Goal: Task Accomplishment & Management: Manage account settings

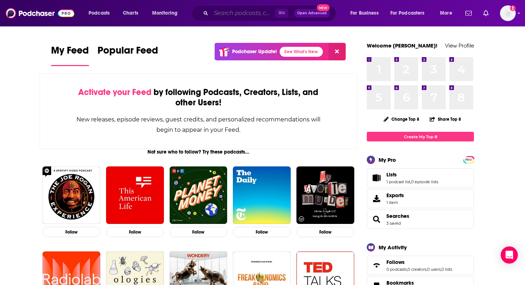
click at [227, 14] on input "Search podcasts, credits, & more..." at bounding box center [243, 13] width 64 height 11
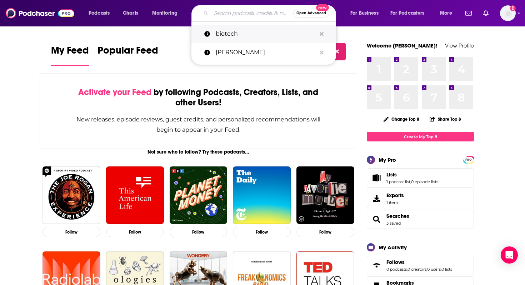
click at [245, 29] on p "biotech" at bounding box center [266, 34] width 100 height 19
type input "biotech"
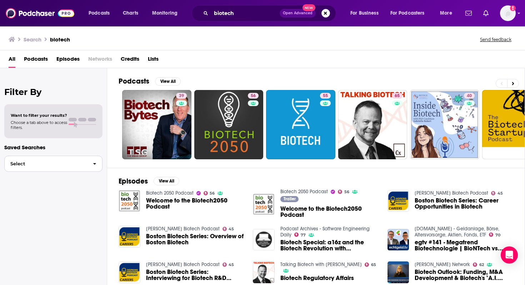
click at [85, 164] on span "Select" at bounding box center [46, 164] width 83 height 5
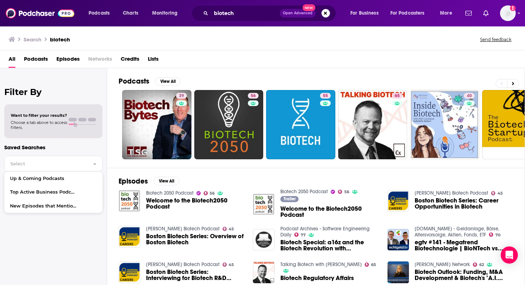
click at [83, 149] on p "Saved Searches" at bounding box center [53, 147] width 98 height 7
click at [167, 79] on button "View All" at bounding box center [168, 81] width 26 height 9
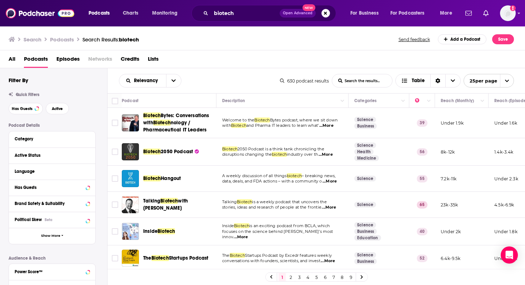
click at [230, 78] on div "Relevancy List Search Input Search the results... Table" at bounding box center [199, 81] width 161 height 14
click at [506, 38] on button "Save" at bounding box center [504, 39] width 22 height 10
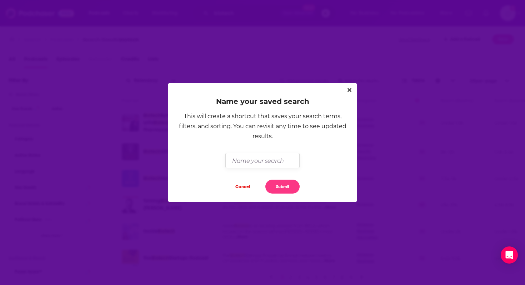
click at [271, 160] on input "Dialog" at bounding box center [263, 160] width 74 height 15
click at [232, 158] on input "Biotech" at bounding box center [263, 160] width 74 height 15
type input "PA - K18 Biotech"
click at [286, 186] on button "Submit" at bounding box center [283, 187] width 34 height 14
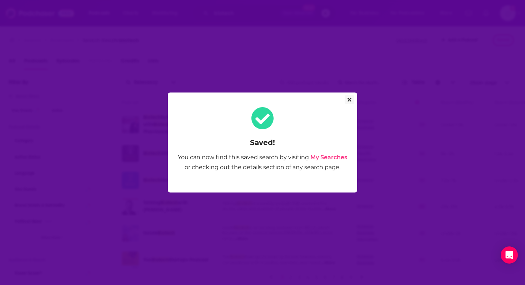
click at [350, 100] on icon "Close" at bounding box center [350, 100] width 4 height 4
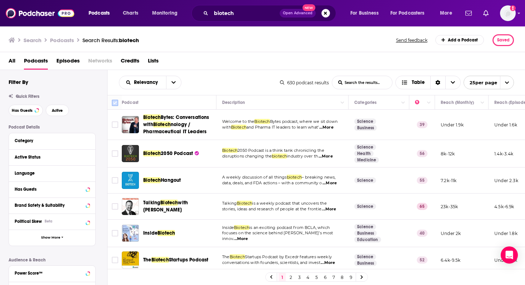
click at [116, 102] on input "Toggle select all" at bounding box center [115, 103] width 6 height 6
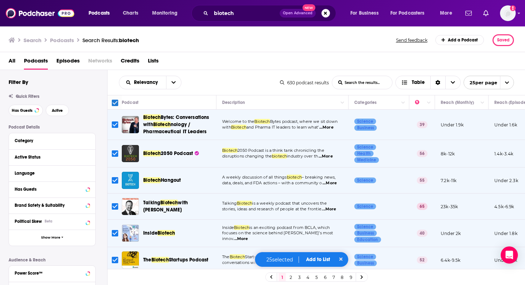
click at [116, 102] on input "Toggle select all" at bounding box center [115, 103] width 6 height 6
checkbox input "false"
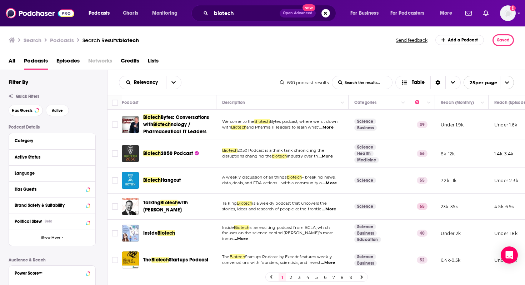
click at [507, 80] on icon "open menu" at bounding box center [507, 82] width 5 height 5
click at [466, 61] on div "All Podcasts Episodes Networks Credits Lists" at bounding box center [265, 62] width 512 height 15
click at [451, 82] on icon "Choose View" at bounding box center [453, 82] width 4 height 5
click at [401, 71] on div "Relevancy List Search Input Search the results... Table 630 podcast results Lis…" at bounding box center [317, 82] width 418 height 25
click at [410, 81] on span "Choose View" at bounding box center [406, 82] width 9 height 5
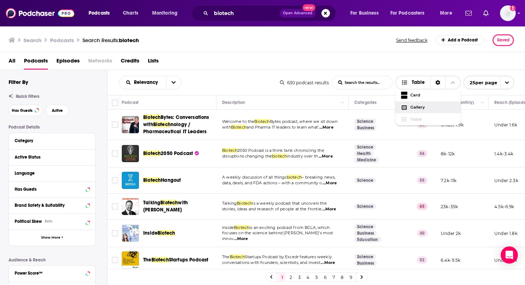
click at [416, 104] on div "Gallery" at bounding box center [428, 108] width 65 height 12
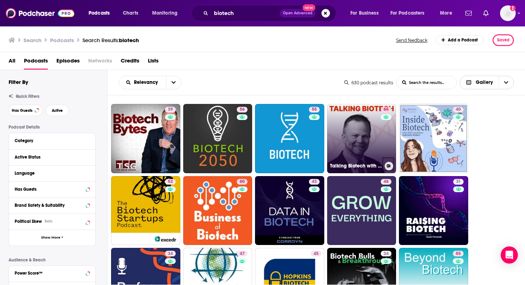
scroll to position [216, 0]
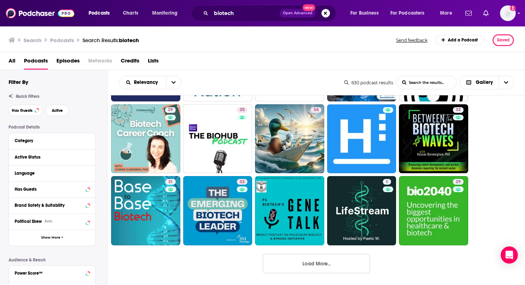
click at [313, 264] on button "Load More..." at bounding box center [316, 263] width 107 height 19
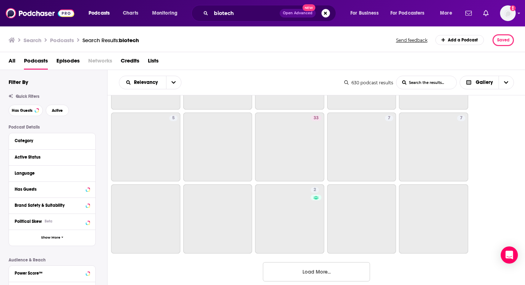
scroll to position [576, 0]
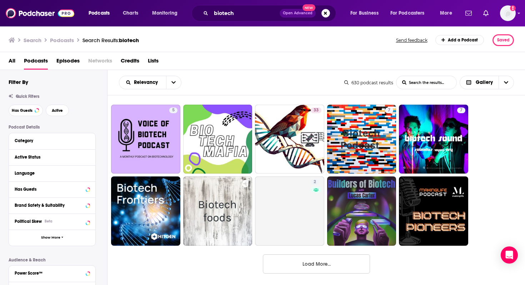
click at [319, 264] on button "Load More..." at bounding box center [316, 264] width 107 height 19
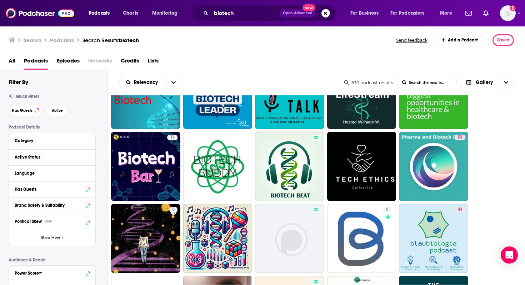
scroll to position [0, 0]
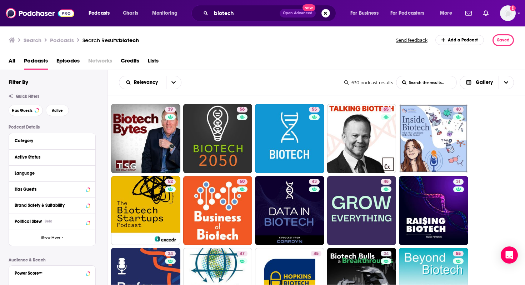
click at [225, 67] on div "All Podcasts Episodes Networks Credits Lists" at bounding box center [265, 62] width 512 height 15
click at [489, 82] on span "Gallery" at bounding box center [484, 82] width 17 height 5
click at [485, 120] on span "Table" at bounding box center [492, 120] width 34 height 4
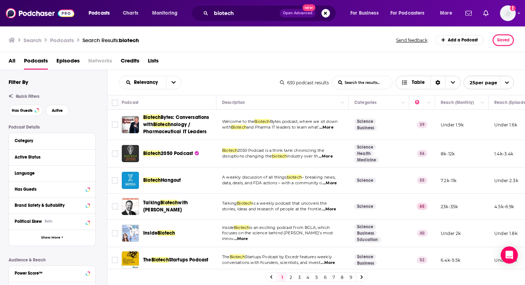
click at [439, 85] on div "Sort Direction" at bounding box center [438, 82] width 15 height 13
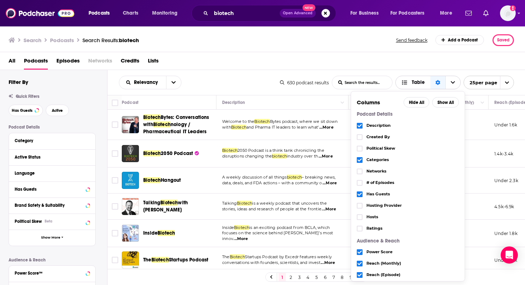
scroll to position [64, 0]
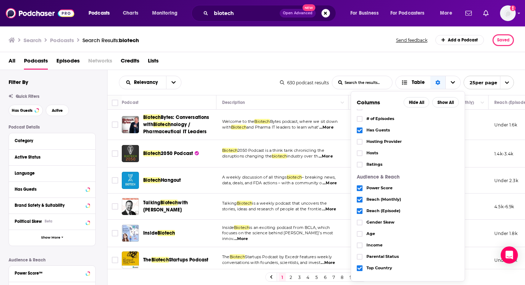
click at [420, 70] on div "Relevancy List Search Input Search the results... Table 630 podcast results Lis…" at bounding box center [317, 82] width 418 height 25
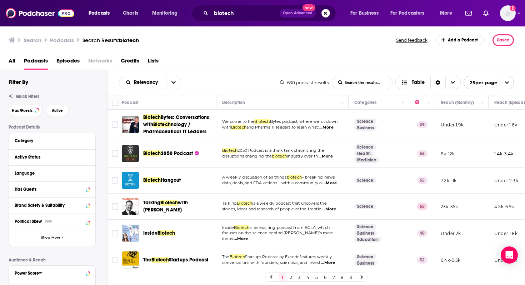
click at [455, 83] on span "Choose View" at bounding box center [453, 82] width 15 height 13
click at [453, 65] on div "All Podcasts Episodes Networks Credits Lists" at bounding box center [265, 62] width 512 height 15
click at [410, 83] on span "Choose View" at bounding box center [406, 82] width 9 height 5
click at [413, 55] on div "All Podcasts Episodes Networks Credits Lists" at bounding box center [265, 62] width 512 height 15
click at [504, 79] on span "open menu" at bounding box center [507, 82] width 14 height 13
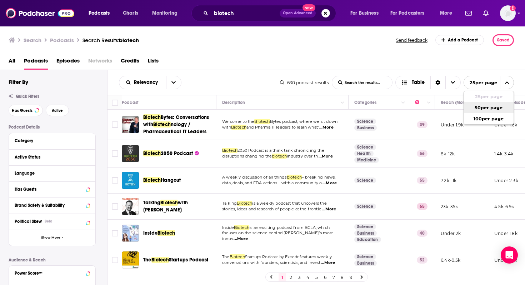
click at [204, 84] on div "Relevancy List Search Input Search the results... Table" at bounding box center [199, 83] width 161 height 14
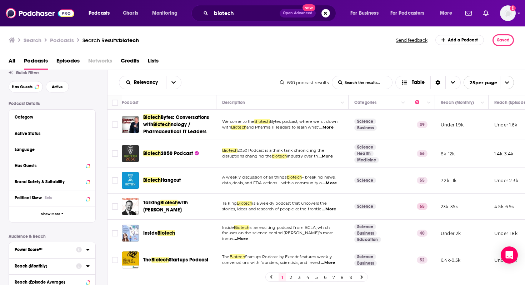
scroll to position [0, 0]
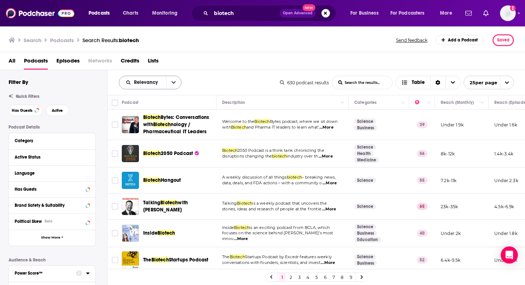
click at [174, 80] on icon "open menu" at bounding box center [174, 82] width 4 height 5
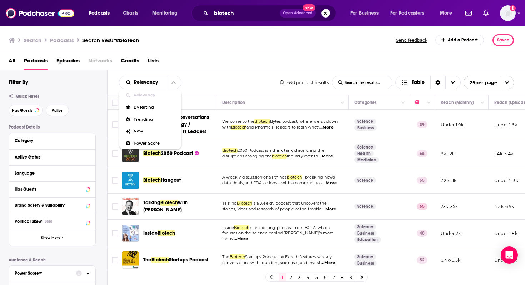
click at [202, 79] on div "Relevancy Relevancy By Rating Trending New Power Score List Search Input Search…" at bounding box center [199, 83] width 161 height 14
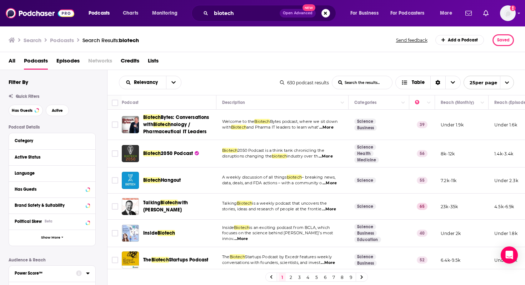
click at [508, 83] on icon "open menu" at bounding box center [507, 82] width 5 height 5
click at [489, 118] on button "100 per page" at bounding box center [489, 118] width 50 height 11
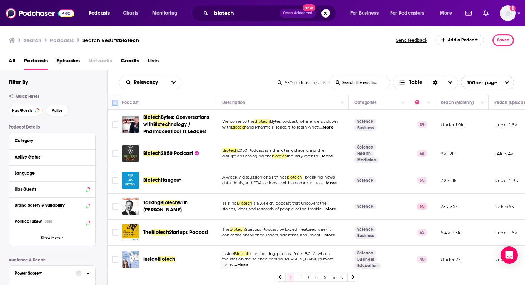
click at [114, 103] on input "Toggle select all" at bounding box center [115, 103] width 6 height 6
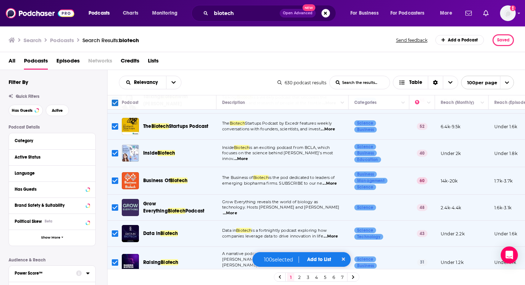
scroll to position [115, 0]
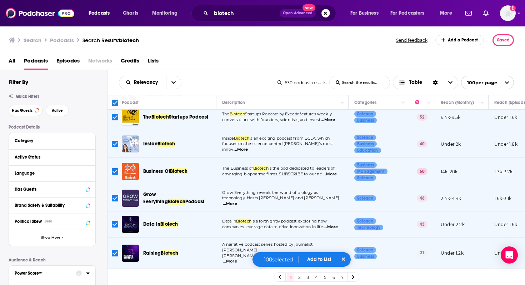
click at [298, 278] on link "2" at bounding box center [299, 277] width 7 height 9
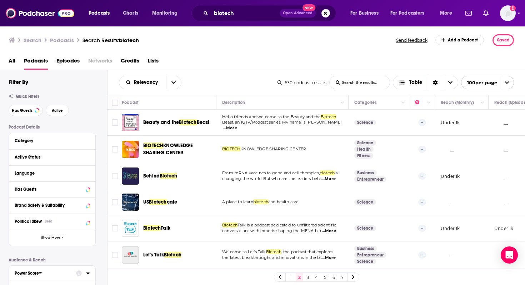
click at [291, 277] on link "1" at bounding box center [290, 277] width 7 height 9
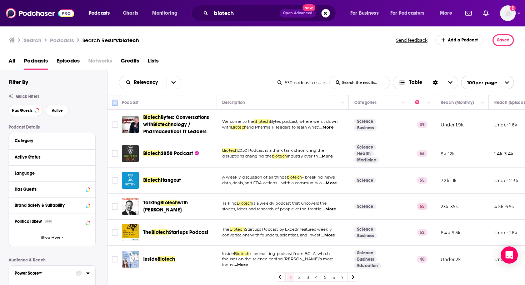
click at [114, 101] on input "Toggle select all" at bounding box center [115, 103] width 6 height 6
checkbox input "true"
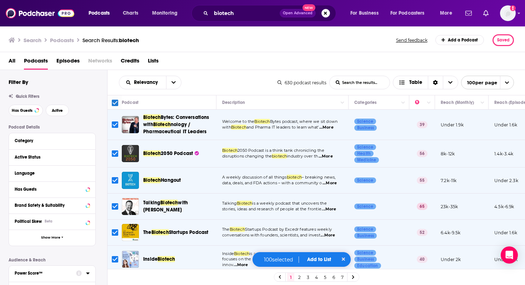
click at [330, 261] on button "Add to List" at bounding box center [319, 260] width 35 height 6
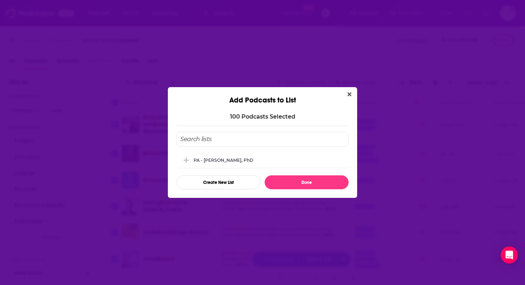
click at [263, 141] on input "Add Podcast To List" at bounding box center [263, 139] width 172 height 15
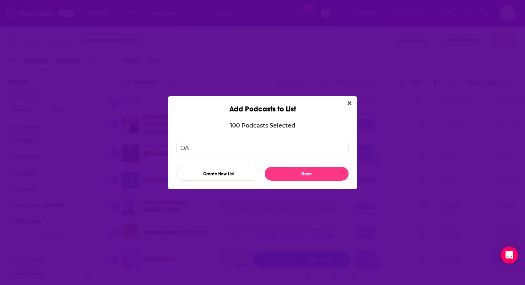
type input "O"
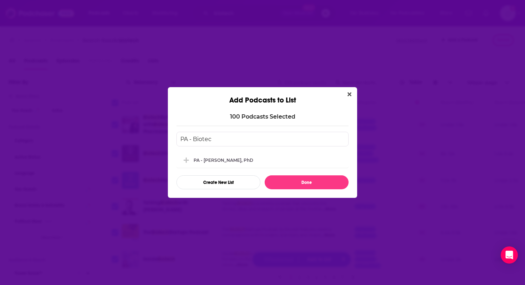
type input "PA - Biotech"
click at [229, 140] on input "PA - Biotech" at bounding box center [263, 139] width 172 height 15
click at [221, 182] on button "Create New List" at bounding box center [219, 183] width 84 height 14
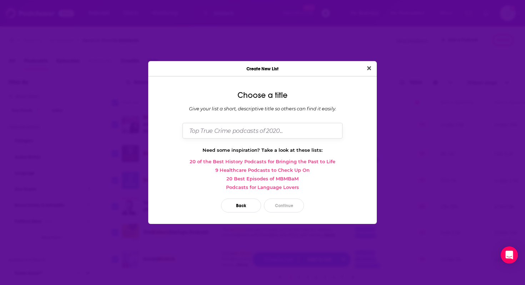
click at [225, 134] on input "Dialog" at bounding box center [263, 130] width 160 height 15
paste input "PA - Biotech"
type input "PA - Biotech"
click at [290, 206] on button "Continue" at bounding box center [284, 206] width 40 height 14
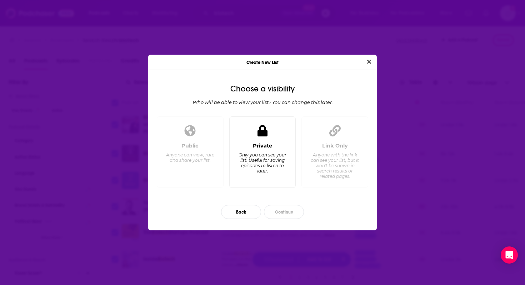
click at [257, 142] on div "Private Only you can see your list. Useful for saving episodes to listen to lat…" at bounding box center [262, 153] width 67 height 72
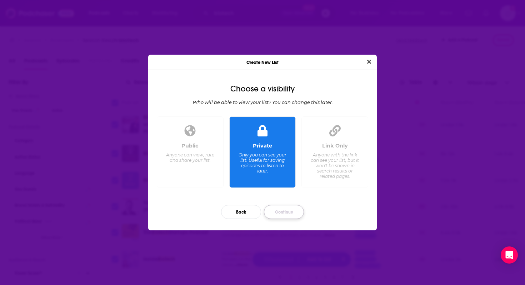
click at [285, 214] on button "Continue" at bounding box center [284, 212] width 40 height 14
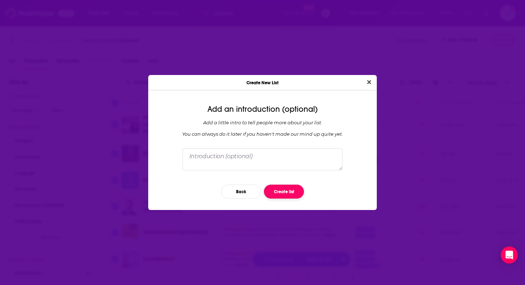
click at [287, 194] on button "Create list" at bounding box center [284, 192] width 40 height 14
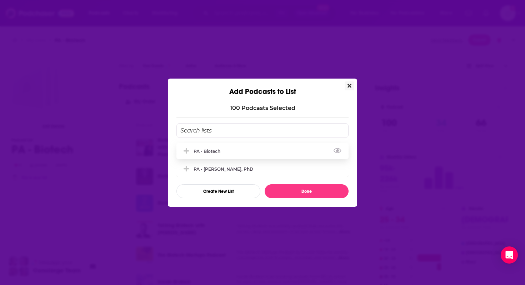
click at [215, 150] on div "PA - Biotech" at bounding box center [209, 151] width 31 height 5
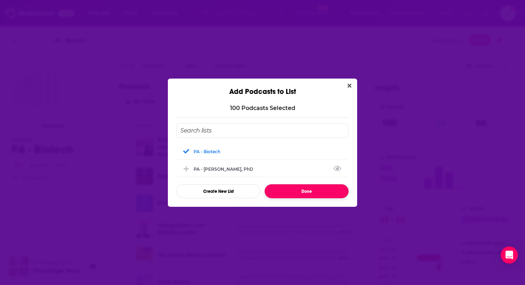
click at [311, 194] on button "Done" at bounding box center [307, 191] width 84 height 14
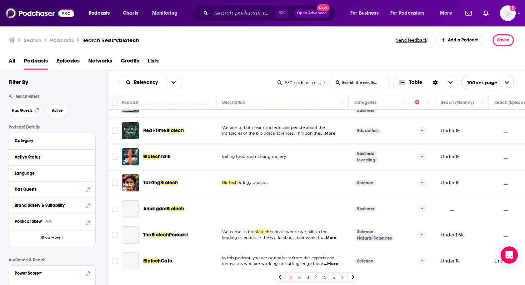
scroll to position [2545, 0]
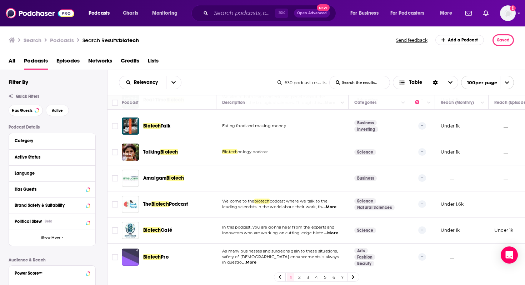
click at [300, 275] on link "2" at bounding box center [299, 277] width 7 height 9
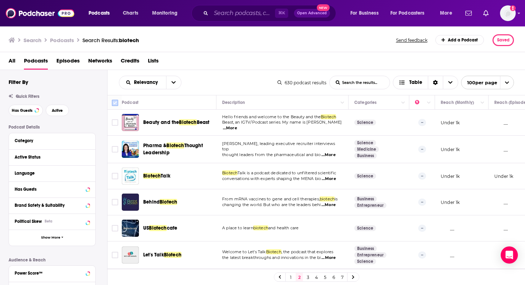
click at [114, 100] on input "Toggle select all" at bounding box center [115, 103] width 6 height 6
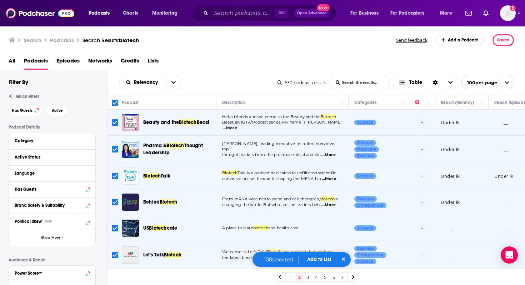
click at [324, 259] on button "Add to List" at bounding box center [319, 260] width 35 height 6
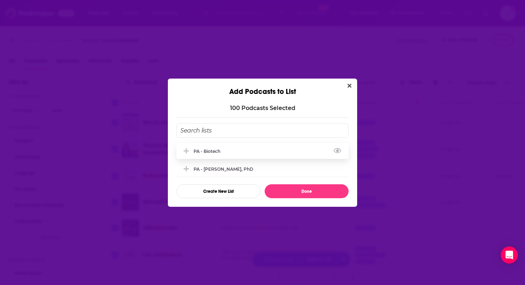
click at [216, 152] on div "PA - Biotech" at bounding box center [209, 151] width 31 height 5
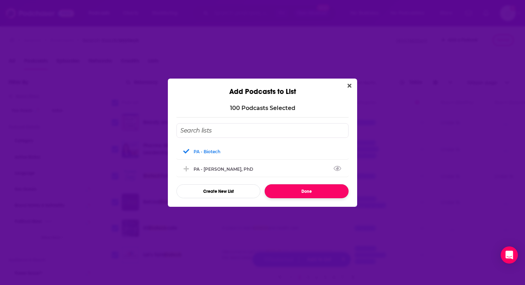
click at [309, 194] on button "Done" at bounding box center [307, 191] width 84 height 14
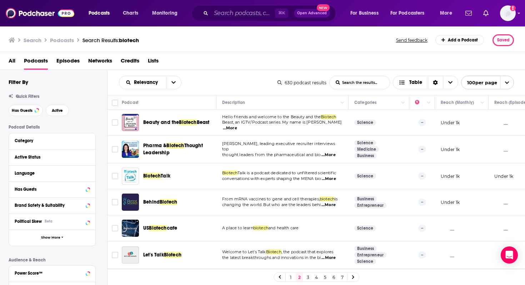
click at [307, 279] on link "3" at bounding box center [308, 277] width 7 height 9
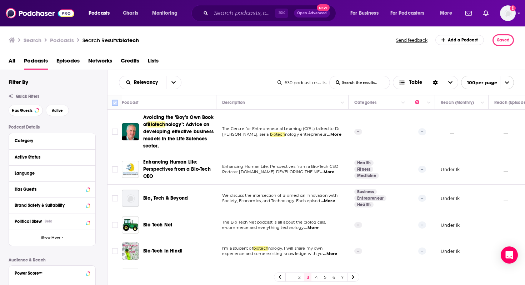
click at [115, 101] on input "Toggle select all" at bounding box center [115, 103] width 6 height 6
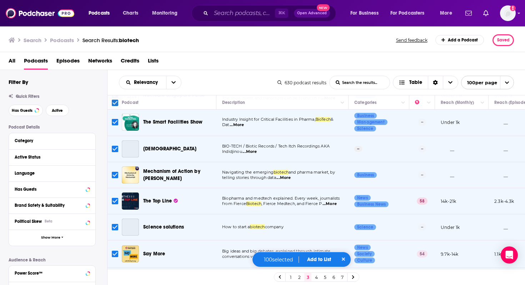
scroll to position [697, 0]
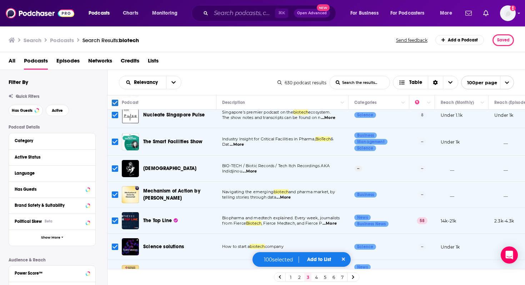
click at [320, 259] on button "Add to List" at bounding box center [319, 260] width 35 height 6
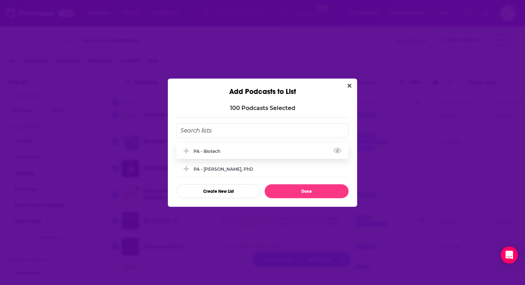
click at [234, 153] on div "PA - Biotech" at bounding box center [263, 151] width 172 height 16
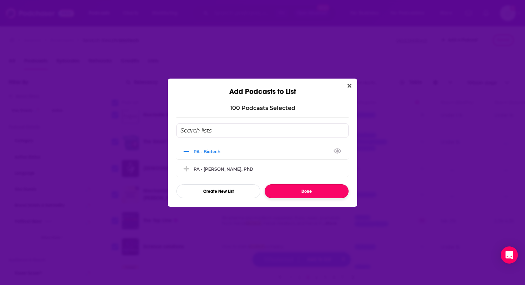
click at [310, 189] on button "Done" at bounding box center [307, 191] width 84 height 14
checkbox input "false"
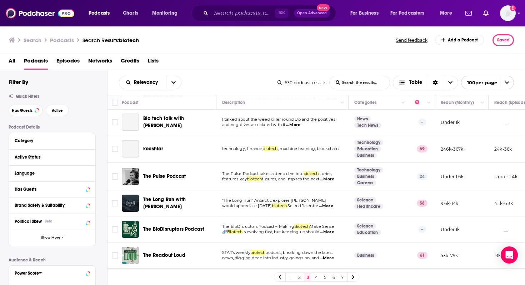
scroll to position [0, 0]
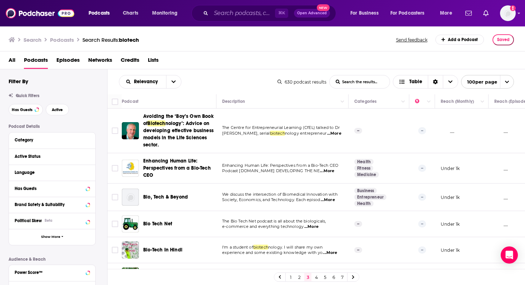
click at [317, 278] on link "4" at bounding box center [316, 277] width 7 height 9
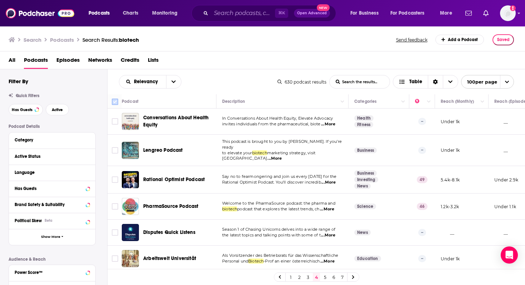
click at [114, 102] on input "Toggle select all" at bounding box center [115, 102] width 6 height 6
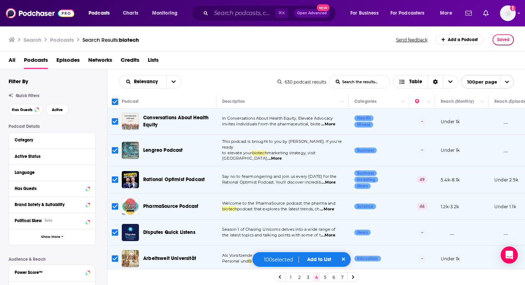
click at [322, 260] on button "Add to List" at bounding box center [319, 260] width 35 height 6
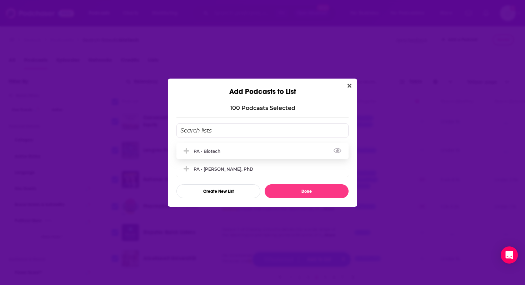
click at [206, 152] on div "PA - Biotech" at bounding box center [209, 151] width 31 height 5
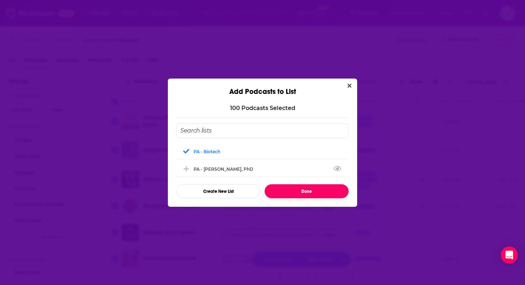
click at [312, 190] on button "Done" at bounding box center [307, 191] width 84 height 14
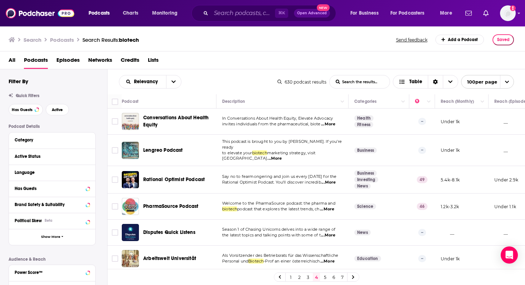
click at [326, 278] on link "5" at bounding box center [325, 277] width 7 height 9
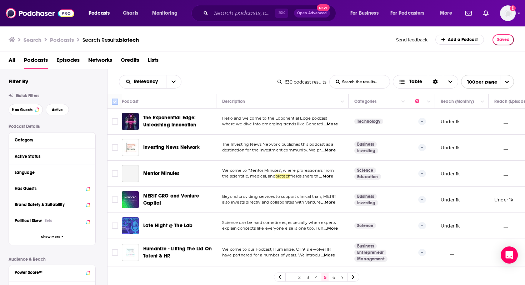
click at [116, 101] on input "Toggle select all" at bounding box center [115, 102] width 6 height 6
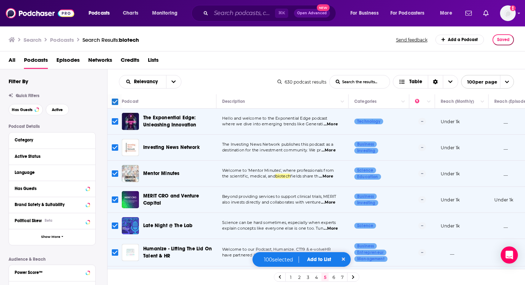
click at [322, 260] on button "Add to List" at bounding box center [319, 260] width 35 height 6
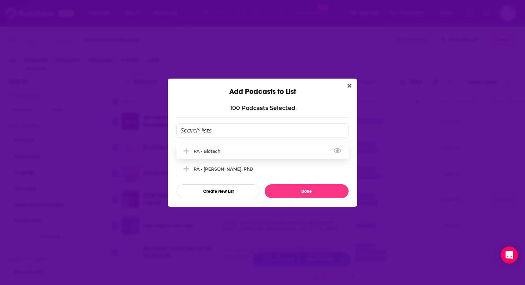
click at [247, 152] on div "PA - Biotech" at bounding box center [263, 151] width 172 height 16
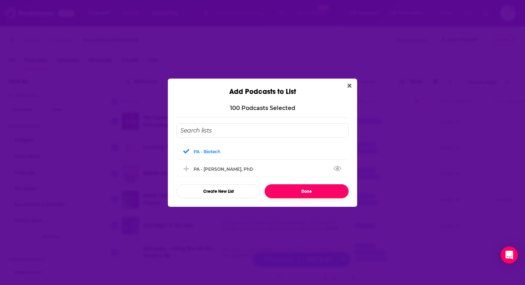
click at [303, 189] on button "Done" at bounding box center [307, 191] width 84 height 14
checkbox input "false"
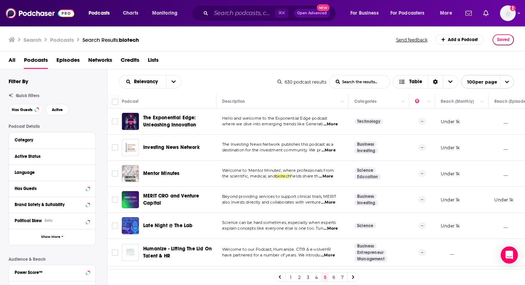
click at [335, 278] on link "6" at bounding box center [333, 277] width 7 height 9
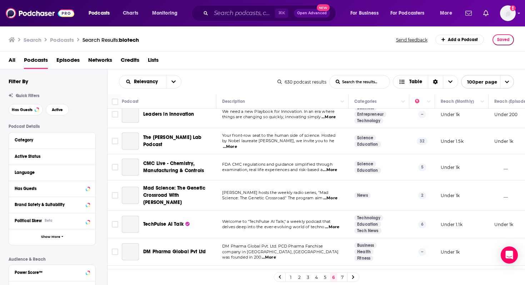
scroll to position [1045, 0]
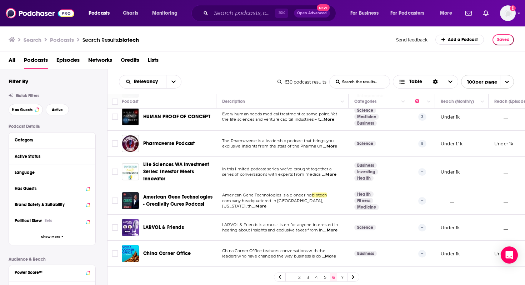
click at [325, 278] on link "5" at bounding box center [325, 277] width 7 height 9
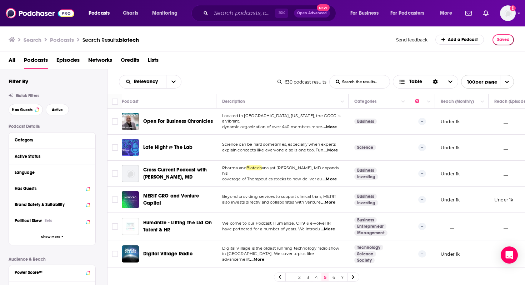
click at [315, 281] on link "4" at bounding box center [316, 277] width 7 height 9
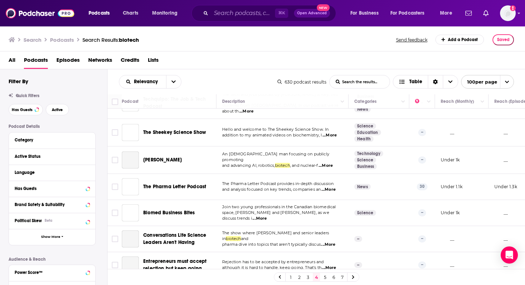
scroll to position [757, 0]
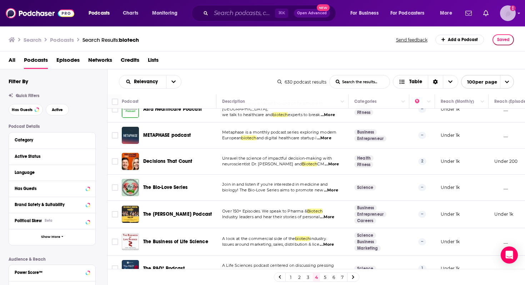
click at [510, 15] on img "Logged in as DKCLifestyle" at bounding box center [508, 13] width 16 height 16
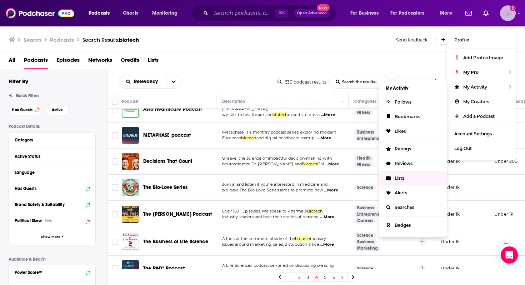
click at [403, 176] on span "Lists" at bounding box center [400, 178] width 10 height 5
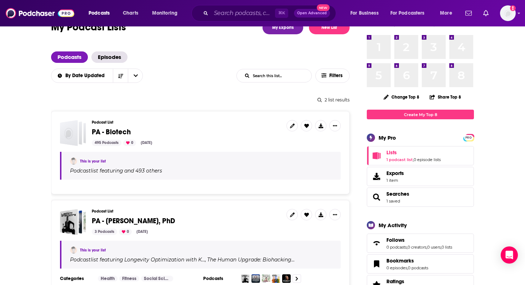
scroll to position [23, 0]
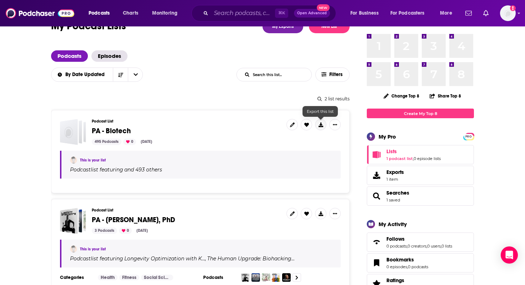
click at [321, 126] on icon at bounding box center [321, 125] width 5 height 5
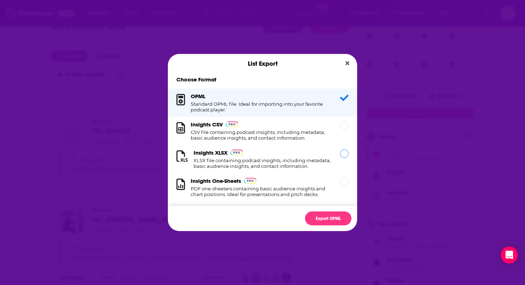
click at [268, 160] on h1 "XLSX file containing podcast insights, including metadata, basic audience insig…" at bounding box center [263, 163] width 138 height 11
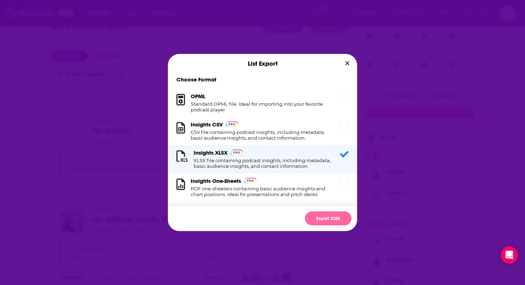
click at [334, 219] on button "Export XLSX" at bounding box center [328, 219] width 46 height 14
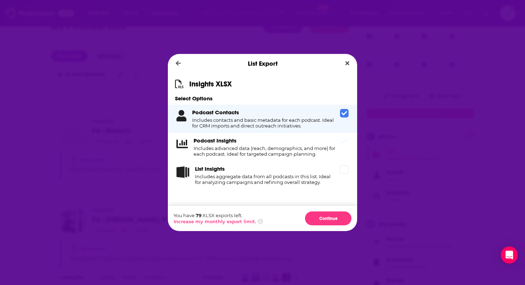
click at [345, 144] on icon "Dialog" at bounding box center [345, 142] width 6 height 6
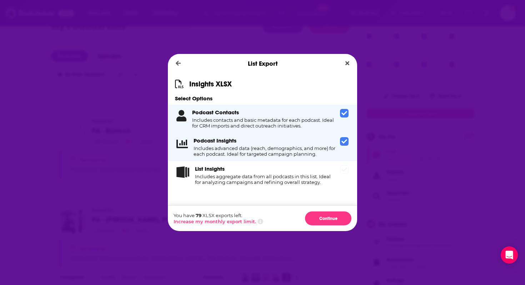
click at [347, 169] on icon "Dialog" at bounding box center [345, 170] width 6 height 4
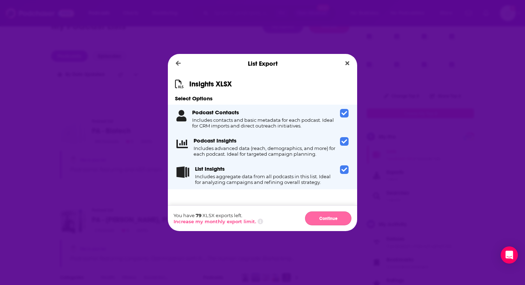
click at [326, 217] on button "Continue" at bounding box center [328, 219] width 46 height 14
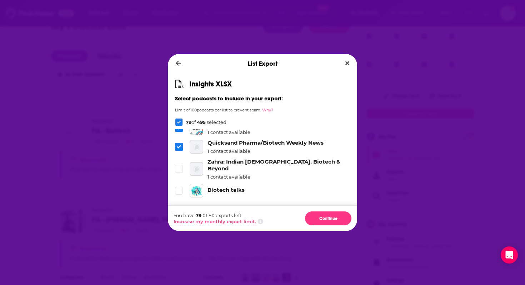
scroll to position [1476, 0]
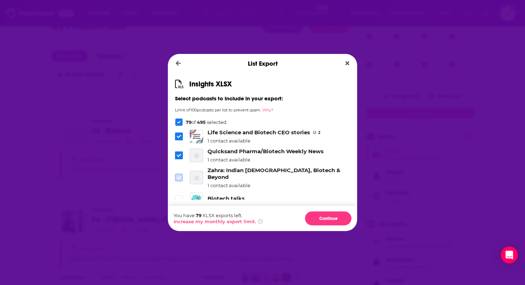
click at [181, 176] on icon "Dialog" at bounding box center [179, 178] width 4 height 4
click at [177, 198] on icon "Dialog" at bounding box center [179, 199] width 4 height 3
click at [177, 123] on icon "Dialog" at bounding box center [179, 122] width 4 height 4
click at [179, 174] on span "Dialog" at bounding box center [179, 177] width 6 height 6
click at [181, 197] on icon "Dialog" at bounding box center [179, 199] width 4 height 4
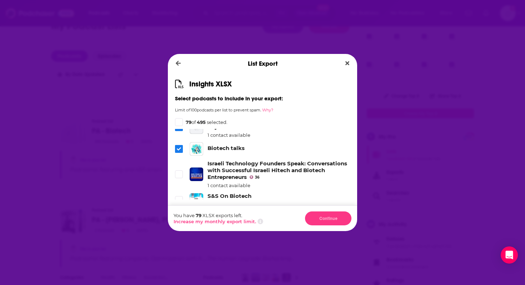
scroll to position [1528, 0]
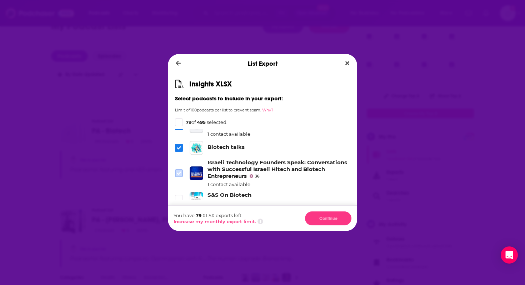
click at [176, 170] on span "Dialog" at bounding box center [179, 173] width 6 height 6
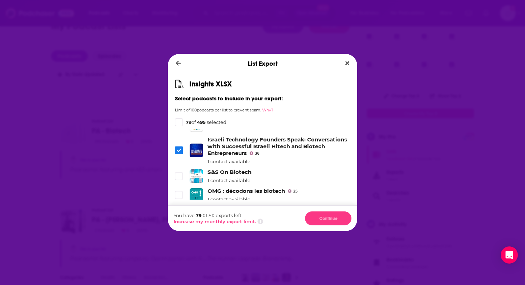
scroll to position [1544, 0]
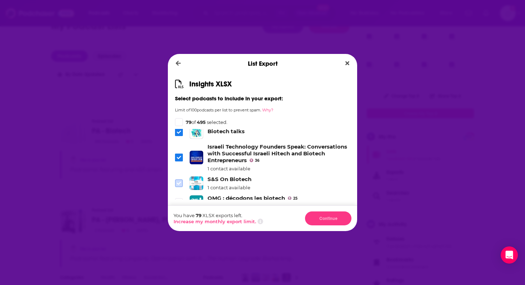
click at [178, 180] on span "Dialog" at bounding box center [179, 183] width 6 height 6
click at [180, 200] on icon "Dialog" at bounding box center [179, 202] width 4 height 4
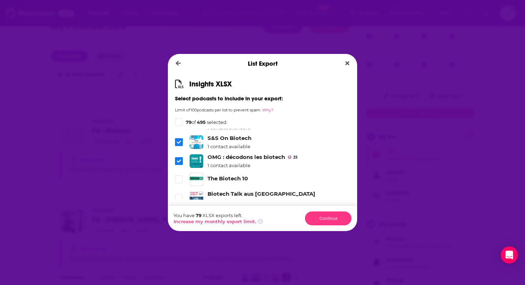
scroll to position [1589, 0]
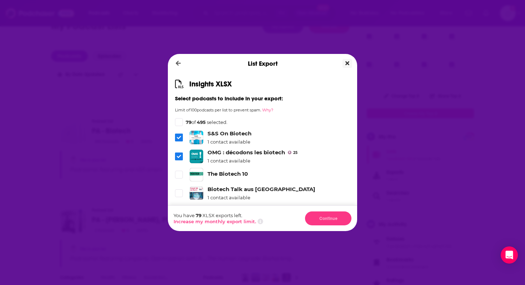
click at [349, 63] on icon "Close" at bounding box center [348, 63] width 4 height 4
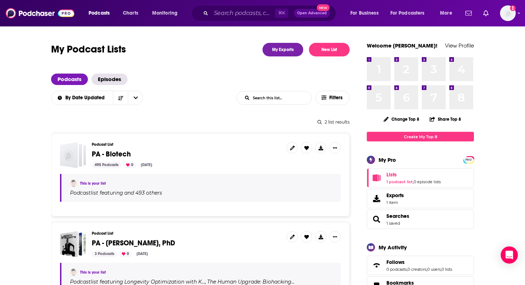
scroll to position [23, 0]
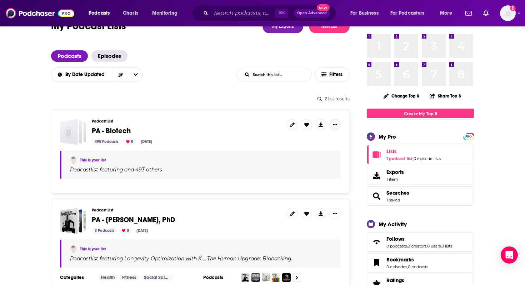
click at [335, 123] on icon "Show More Button" at bounding box center [335, 125] width 4 height 4
click at [255, 125] on div "Podcast List PA - Biotech 495 Podcasts 0 Sep 15, 2025" at bounding box center [186, 132] width 189 height 26
click at [119, 133] on span "PA - Biotech" at bounding box center [111, 131] width 39 height 9
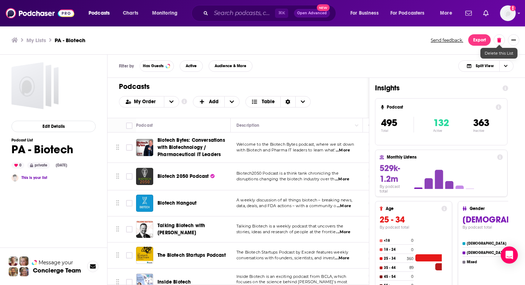
click at [499, 40] on icon at bounding box center [500, 40] width 4 height 5
click at [484, 82] on button "Delete List" at bounding box center [478, 80] width 41 height 11
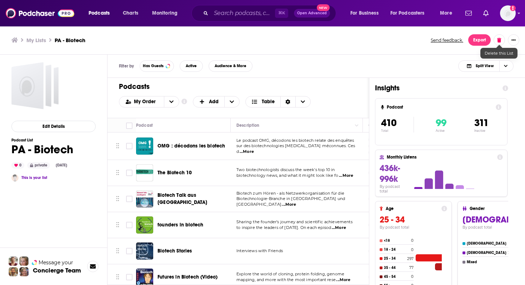
click at [501, 41] on icon at bounding box center [500, 40] width 4 height 5
click at [484, 84] on button "Delete List" at bounding box center [478, 80] width 41 height 11
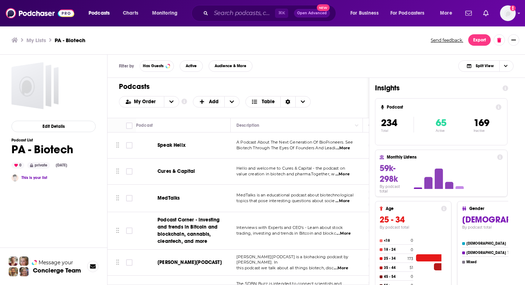
click at [35, 40] on h3 "My Lists" at bounding box center [36, 40] width 20 height 7
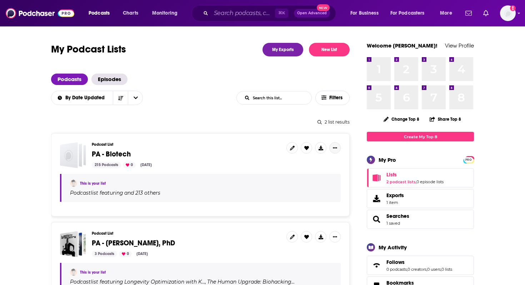
click at [336, 148] on icon "Show More Button" at bounding box center [335, 148] width 4 height 4
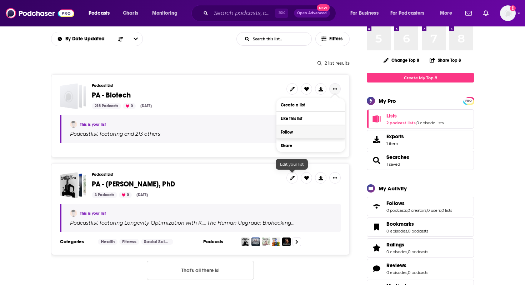
scroll to position [60, 0]
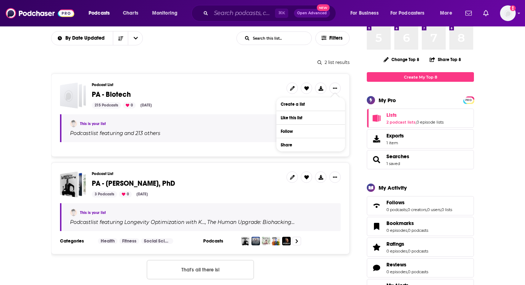
click at [235, 85] on h3 "Podcast List" at bounding box center [186, 85] width 189 height 5
click at [295, 88] on icon at bounding box center [292, 88] width 5 height 5
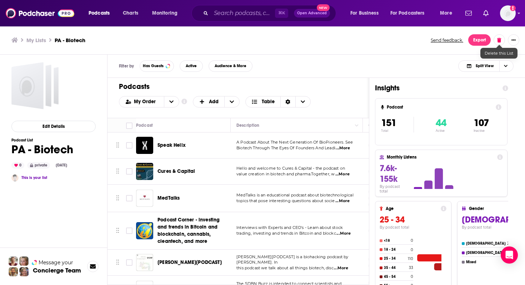
click at [500, 41] on icon at bounding box center [500, 40] width 4 height 5
click at [482, 82] on button "Delete List" at bounding box center [478, 80] width 41 height 11
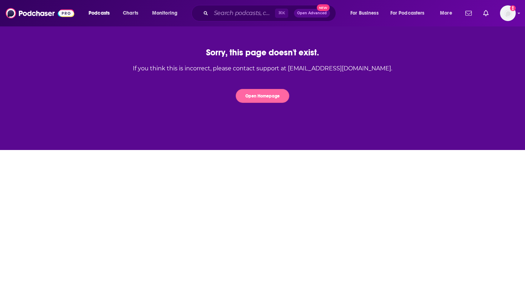
click at [274, 97] on button "Open Homepage" at bounding box center [263, 96] width 54 height 14
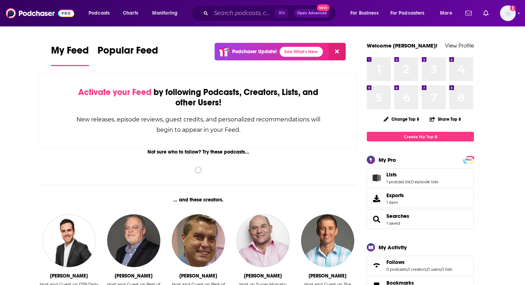
click at [383, 180] on link "Lists" at bounding box center [377, 178] width 14 height 10
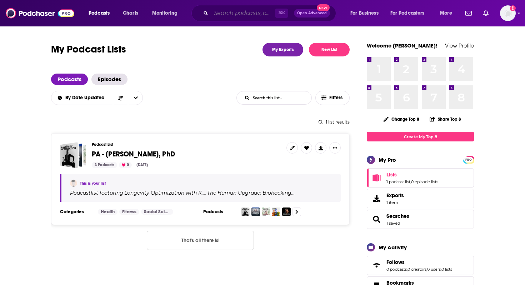
click at [244, 15] on input "Search podcasts, credits, & more..." at bounding box center [243, 13] width 64 height 11
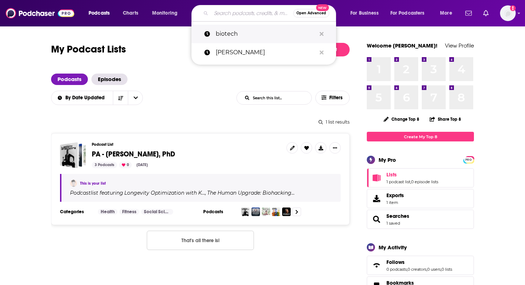
click at [235, 36] on p "biotech" at bounding box center [266, 34] width 100 height 19
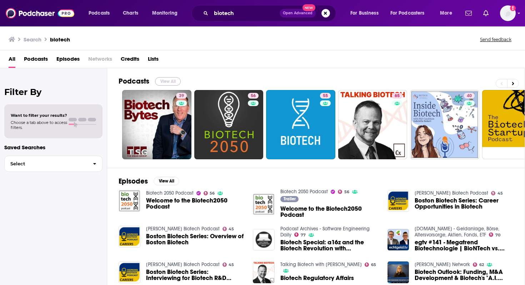
click at [169, 79] on button "View All" at bounding box center [168, 81] width 26 height 9
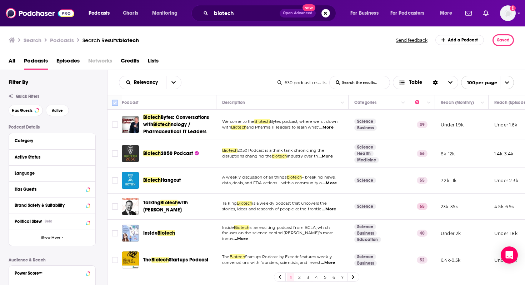
click at [117, 103] on input "Toggle select all" at bounding box center [115, 103] width 6 height 6
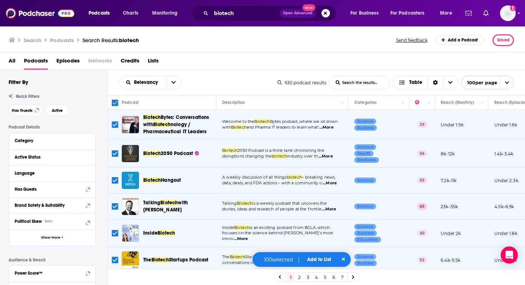
click at [116, 103] on input "Toggle select all" at bounding box center [115, 103] width 6 height 6
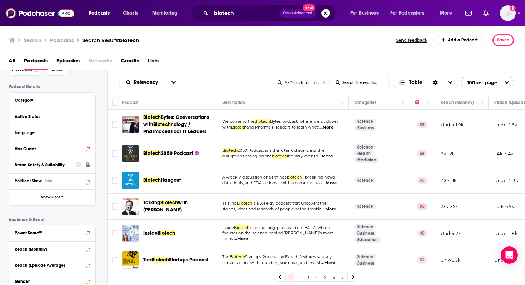
scroll to position [38, 0]
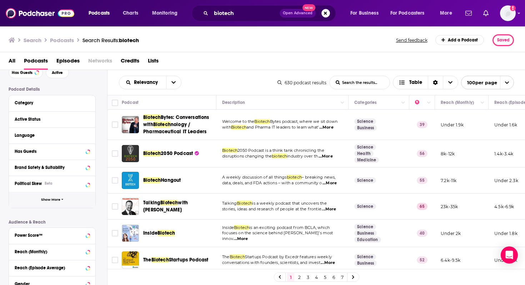
click at [62, 196] on button "Show More" at bounding box center [52, 200] width 87 height 16
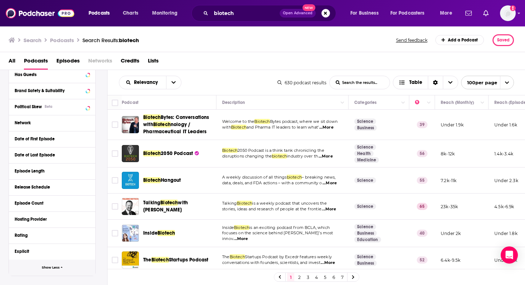
scroll to position [0, 0]
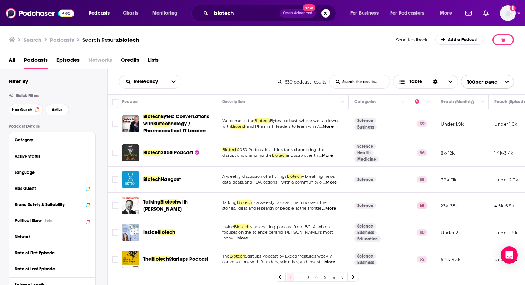
click at [506, 42] on button "button" at bounding box center [503, 39] width 21 height 11
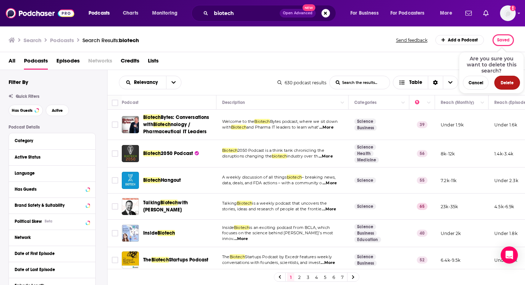
click at [503, 84] on button "Delete" at bounding box center [508, 83] width 26 height 14
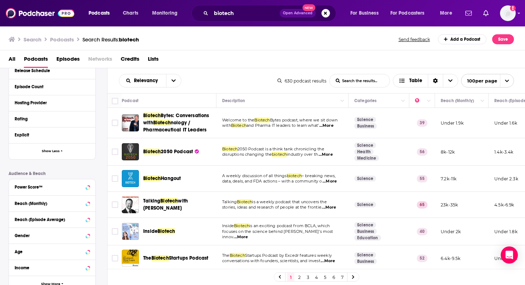
scroll to position [293, 0]
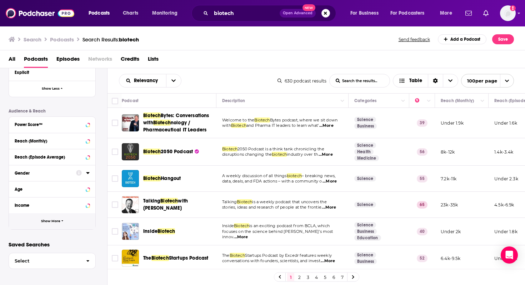
click at [52, 225] on button "Show More" at bounding box center [52, 221] width 87 height 16
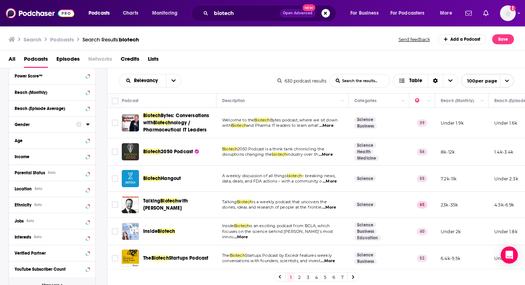
scroll to position [351, 0]
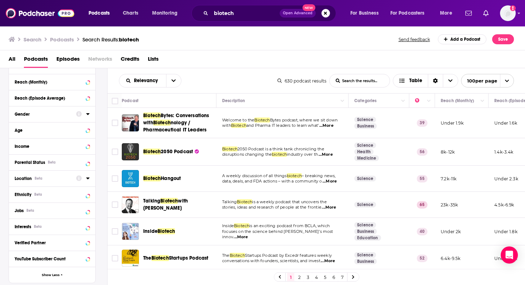
click at [88, 179] on icon at bounding box center [87, 179] width 3 height 2
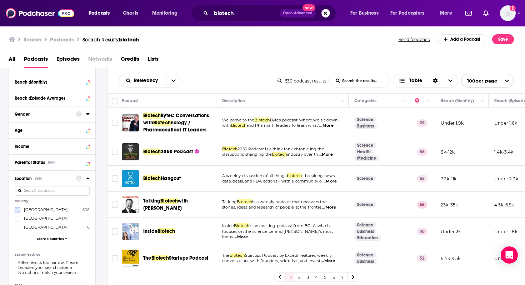
click at [19, 211] on icon at bounding box center [17, 210] width 4 height 4
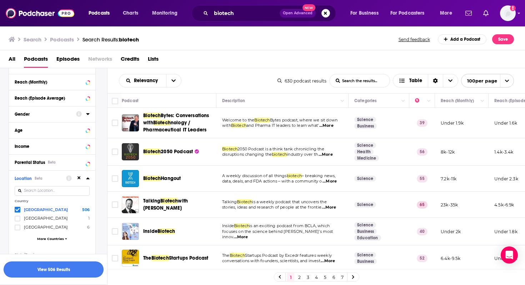
click at [61, 267] on button "View 506 Results" at bounding box center [54, 270] width 100 height 16
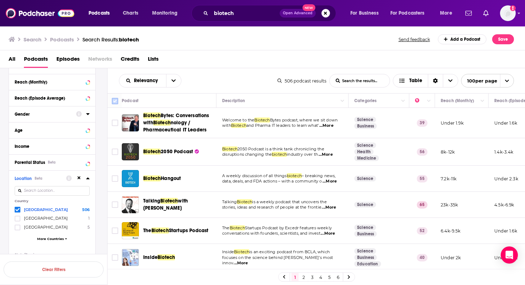
click at [114, 103] on input "Toggle select all" at bounding box center [115, 101] width 6 height 6
checkbox input "true"
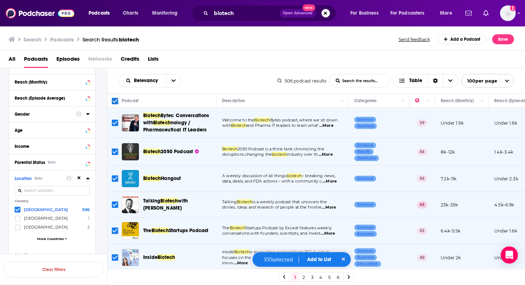
click at [315, 260] on button "Add to List" at bounding box center [319, 260] width 35 height 6
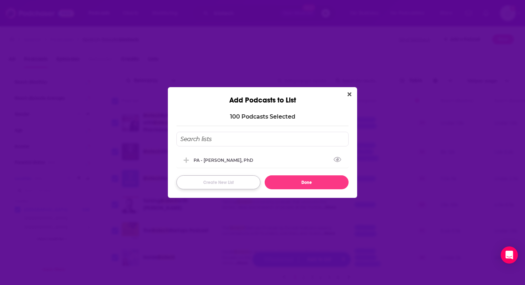
click at [218, 185] on button "Create New List" at bounding box center [219, 183] width 84 height 14
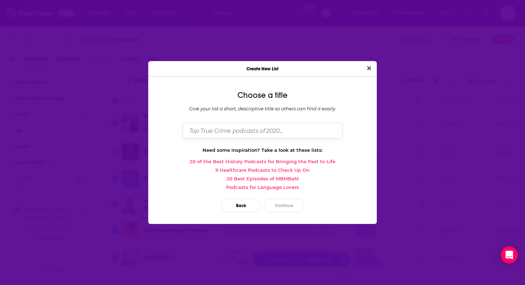
click at [222, 133] on input "Dialog" at bounding box center [263, 130] width 160 height 15
type input "PA - Biotech"
click at [288, 203] on button "Continue" at bounding box center [284, 206] width 40 height 14
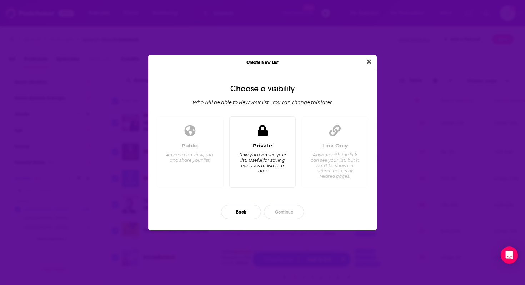
click at [258, 128] on icon "Dialog" at bounding box center [263, 130] width 10 height 11
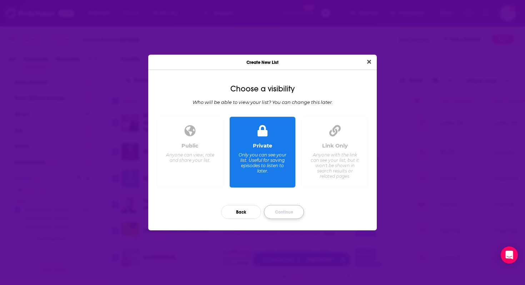
click at [288, 212] on button "Continue" at bounding box center [284, 212] width 40 height 14
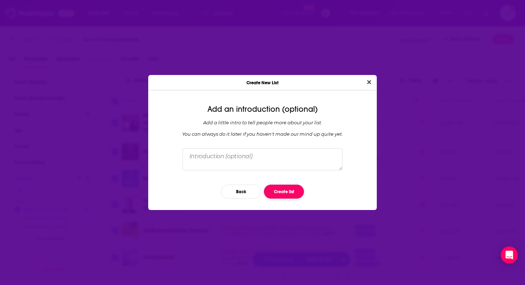
click at [282, 195] on button "Create list" at bounding box center [284, 192] width 40 height 14
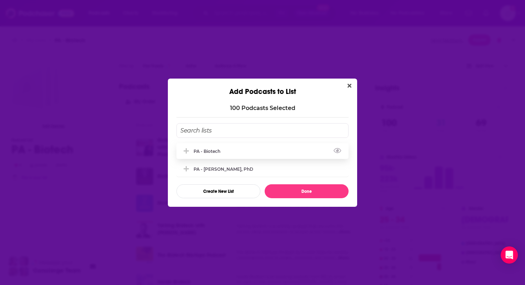
click at [241, 148] on div "PA - Biotech" at bounding box center [263, 151] width 172 height 16
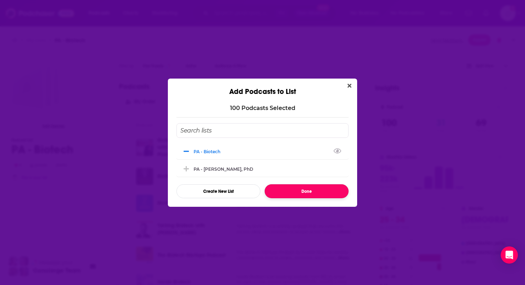
click at [322, 190] on button "Done" at bounding box center [307, 191] width 84 height 14
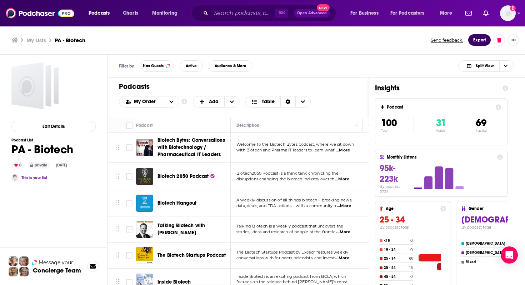
click at [481, 39] on button "Export" at bounding box center [480, 39] width 23 height 11
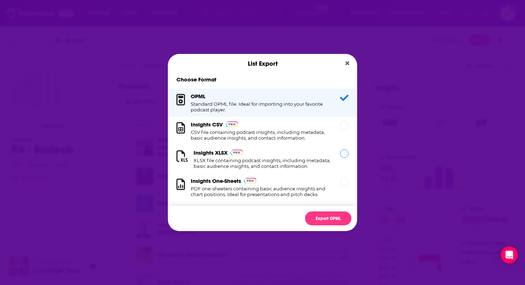
click at [262, 154] on div "Insights XLSX XLSX file containing podcast insights, including metadata, basic …" at bounding box center [263, 159] width 138 height 20
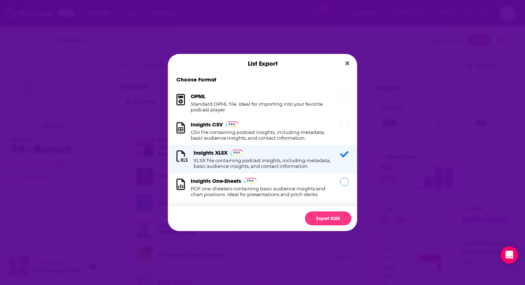
click at [339, 189] on div "Insights One-Sheets PDF one-sheeters containing basic audience insights and cha…" at bounding box center [262, 187] width 189 height 28
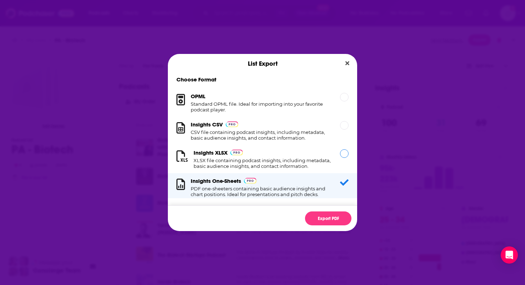
click at [335, 155] on div "Insights XLSX XLSX file containing podcast insights, including metadata, basic …" at bounding box center [257, 159] width 161 height 20
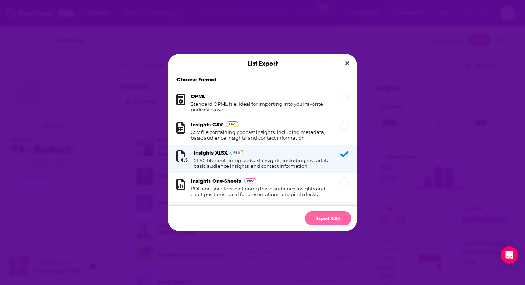
click at [323, 219] on button "Export XLSX" at bounding box center [328, 219] width 46 height 14
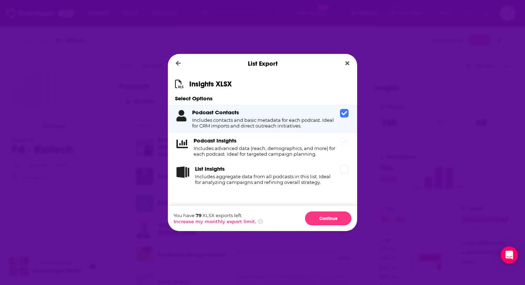
click at [334, 143] on div "Podcast Insights Includes advanced data (reach, demographics, and more) for eac…" at bounding box center [266, 147] width 144 height 20
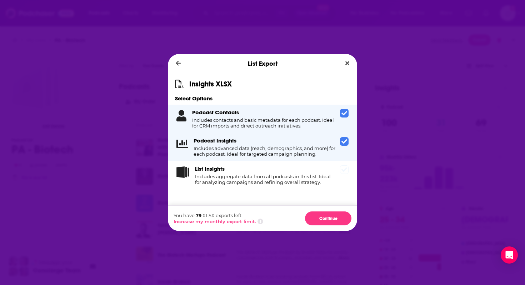
click at [342, 168] on icon "Dialog" at bounding box center [345, 170] width 6 height 6
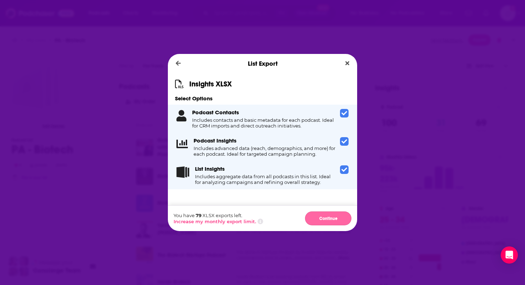
click at [334, 219] on button "Continue" at bounding box center [328, 219] width 46 height 14
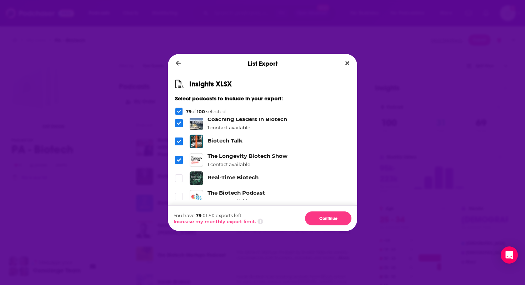
scroll to position [1487, 0]
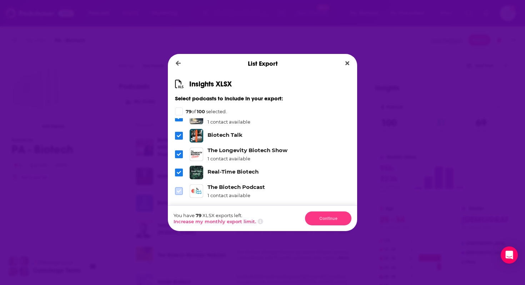
click at [179, 189] on icon "Dialog" at bounding box center [179, 191] width 4 height 4
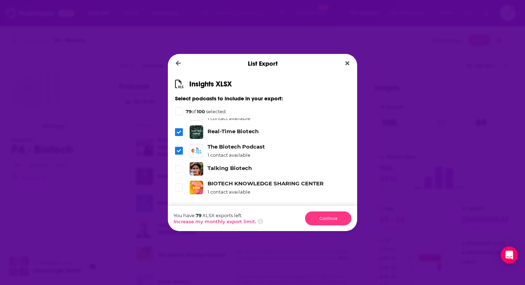
scroll to position [1528, 0]
click at [179, 167] on icon "Dialog" at bounding box center [179, 168] width 4 height 3
click at [179, 185] on icon "Dialog" at bounding box center [179, 187] width 4 height 4
click at [180, 204] on icon "Dialog" at bounding box center [179, 205] width 4 height 3
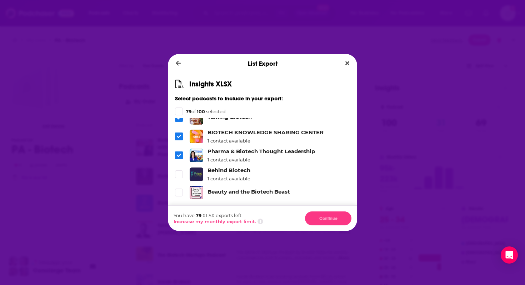
scroll to position [1566, 0]
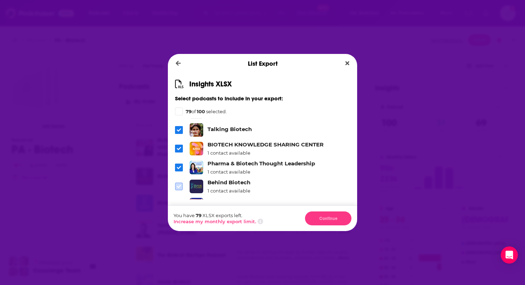
click at [177, 184] on icon "Dialog" at bounding box center [179, 186] width 4 height 4
click at [178, 203] on icon "Dialog" at bounding box center [179, 205] width 4 height 4
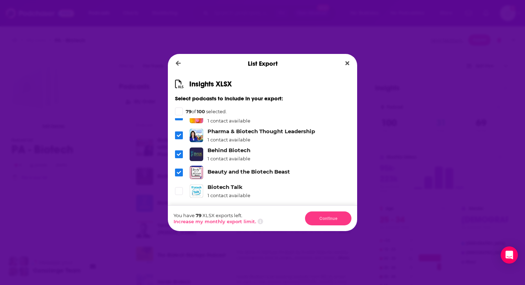
scroll to position [1601, 0]
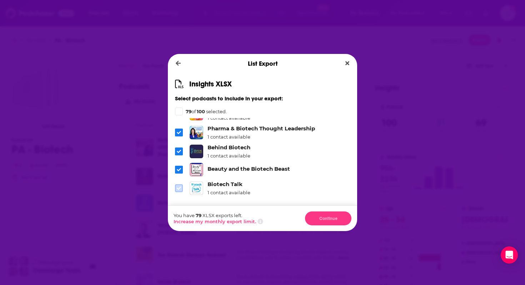
click at [177, 187] on icon "Dialog" at bounding box center [179, 188] width 4 height 3
click at [180, 205] on icon "Dialog" at bounding box center [179, 207] width 4 height 4
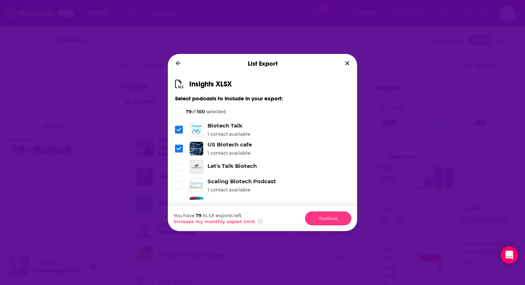
scroll to position [1659, 0]
click at [180, 164] on label "Dialog" at bounding box center [179, 168] width 8 height 8
click at [177, 183] on span "Dialog" at bounding box center [179, 186] width 6 height 6
click at [178, 203] on icon "Dialog" at bounding box center [179, 205] width 4 height 4
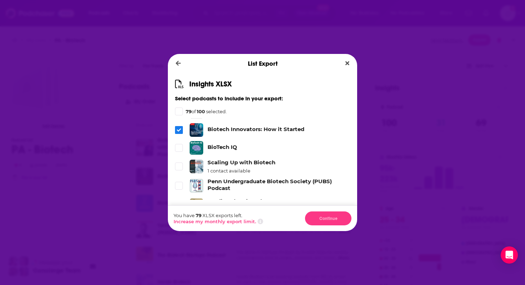
scroll to position [1734, 0]
click at [180, 145] on icon "Dialog" at bounding box center [179, 147] width 4 height 4
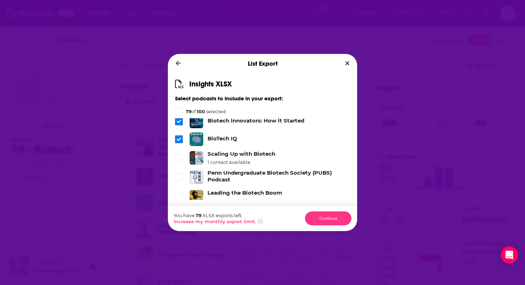
scroll to position [1745, 0]
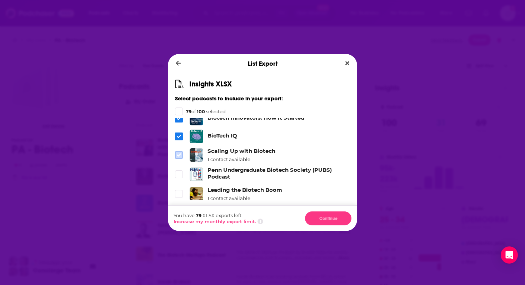
click at [180, 153] on icon "Dialog" at bounding box center [179, 155] width 4 height 4
click at [179, 172] on icon "Dialog" at bounding box center [179, 174] width 4 height 4
click at [182, 190] on label "Dialog" at bounding box center [179, 194] width 8 height 8
click at [181, 211] on icon "Dialog" at bounding box center [179, 213] width 4 height 4
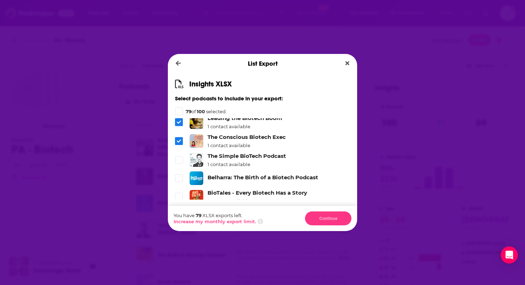
scroll to position [1818, 0]
click at [179, 158] on icon "Dialog" at bounding box center [179, 159] width 4 height 3
click at [179, 176] on icon "Dialog" at bounding box center [179, 178] width 4 height 4
click at [178, 194] on icon "Dialog" at bounding box center [179, 196] width 4 height 4
click at [178, 213] on icon "Dialog" at bounding box center [179, 214] width 4 height 3
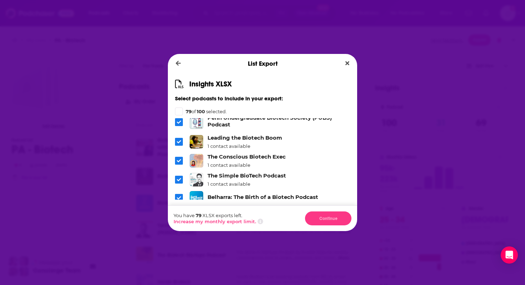
scroll to position [1826, 0]
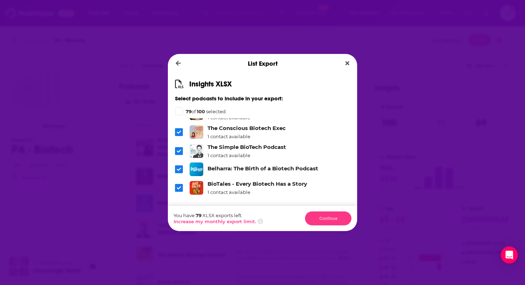
click at [178, 205] on icon "Dialog" at bounding box center [179, 207] width 4 height 4
click at [178, 184] on span "Dialog" at bounding box center [179, 188] width 8 height 8
click at [182, 111] on div "Dialog" at bounding box center [179, 112] width 8 height 8
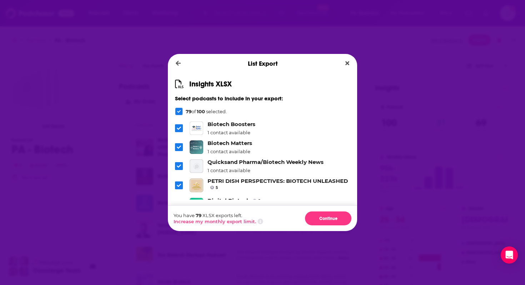
scroll to position [961, 0]
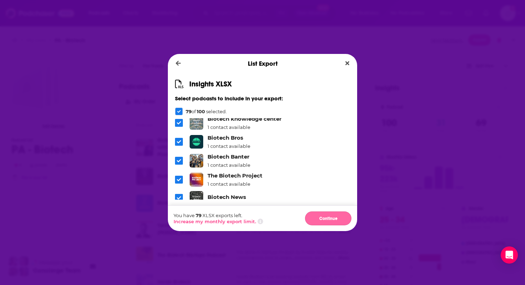
click at [328, 217] on button "Continue" at bounding box center [328, 219] width 46 height 14
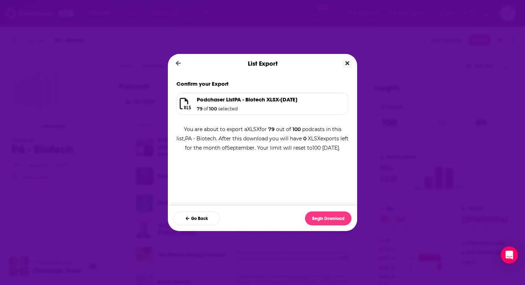
click at [348, 64] on icon "Close" at bounding box center [348, 63] width 4 height 4
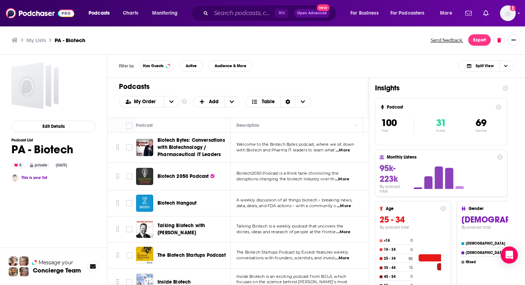
click at [344, 93] on div "Podcasts Add My Order Customize Your List Order Select the “My Order” sort and …" at bounding box center [239, 98] width 262 height 40
click at [514, 42] on icon "Show More Button" at bounding box center [514, 40] width 4 height 4
click at [373, 56] on div "Filter by Has Guests Active Audience & More Split View" at bounding box center [317, 66] width 418 height 23
click at [56, 128] on button "Edit Details" at bounding box center [53, 126] width 84 height 11
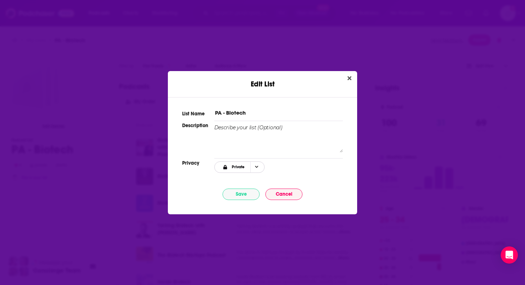
click at [255, 170] on span "Choose Privacy" at bounding box center [257, 167] width 12 height 11
click at [240, 192] on span "Link Only" at bounding box center [251, 191] width 45 height 4
click at [236, 196] on button "Save" at bounding box center [241, 194] width 37 height 11
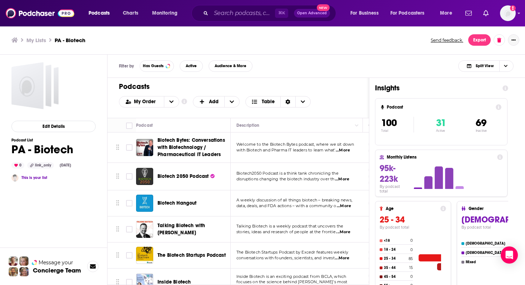
click at [513, 37] on button "Show More Button" at bounding box center [513, 39] width 11 height 11
click at [470, 111] on button "Share" at bounding box center [489, 110] width 69 height 13
click at [461, 55] on div "Back" at bounding box center [467, 55] width 13 height 4
click at [305, 68] on div "Filter by Has Guests Active Audience & More Split View" at bounding box center [317, 66] width 418 height 23
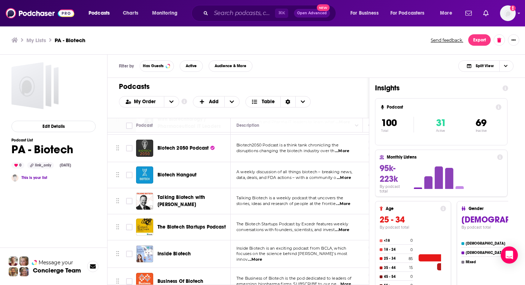
scroll to position [0, 0]
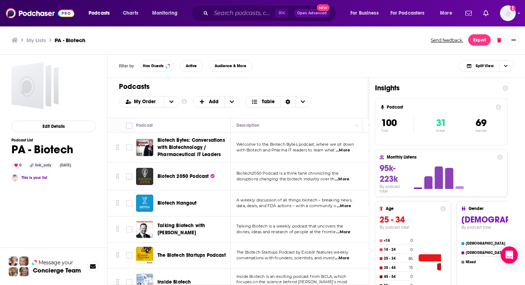
click at [269, 49] on div "My Lists PA - Biotech Send feedback. Export" at bounding box center [262, 40] width 525 height 29
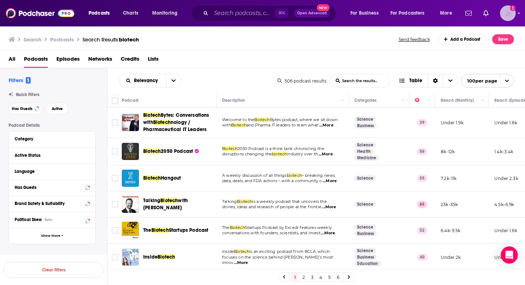
click at [506, 13] on img "Logged in as DKCLifestyle" at bounding box center [508, 13] width 16 height 16
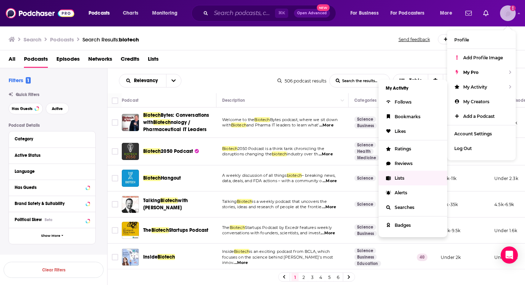
click at [394, 179] on link "Lists" at bounding box center [413, 178] width 69 height 15
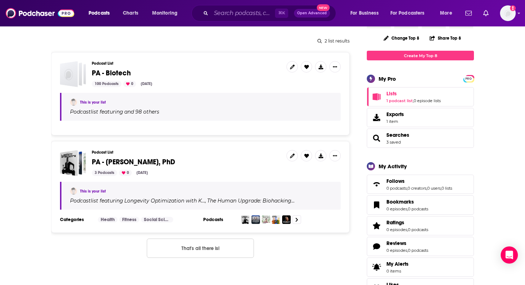
scroll to position [105, 0]
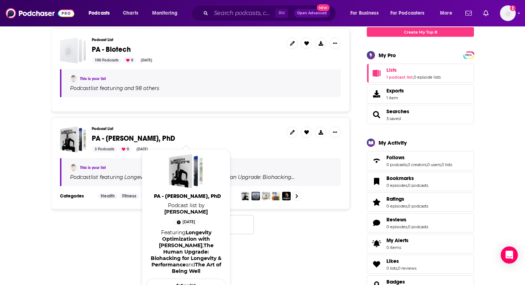
drag, startPoint x: 199, startPoint y: 137, endPoint x: 107, endPoint y: 138, distance: 92.2
click at [107, 138] on span "PA - [PERSON_NAME], PhD" at bounding box center [186, 139] width 189 height 8
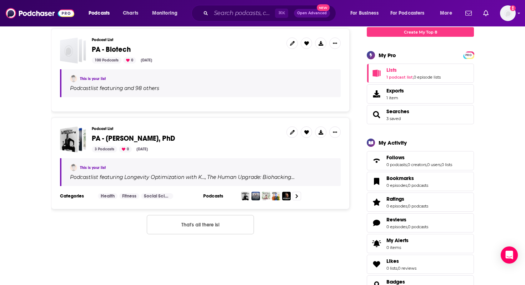
copy span "[PERSON_NAME], PhD"
click at [241, 128] on h3 "Podcast List" at bounding box center [186, 129] width 189 height 5
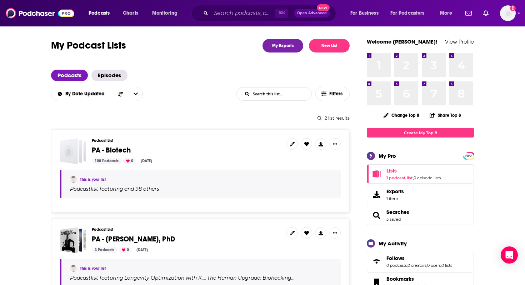
scroll to position [0, 0]
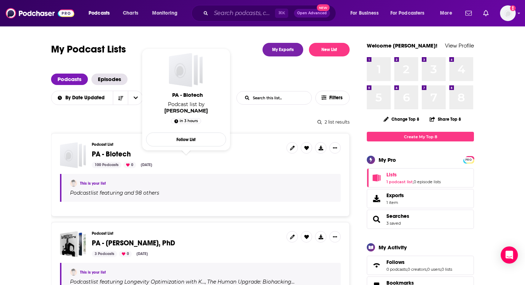
click at [110, 156] on span "PA - Biotech" at bounding box center [111, 154] width 39 height 9
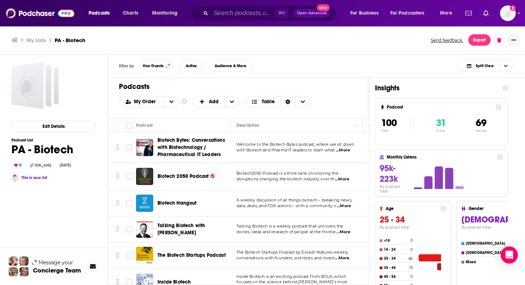
click at [515, 42] on button "Show More Button" at bounding box center [513, 39] width 11 height 11
click at [470, 115] on button "Share" at bounding box center [489, 110] width 69 height 13
click at [520, 68] on icon "Show additional menu" at bounding box center [517, 69] width 14 height 6
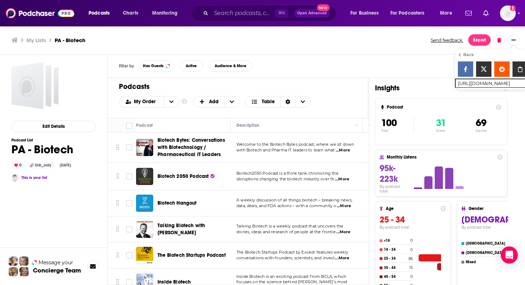
click at [520, 64] on div "Show additional menu" at bounding box center [520, 68] width 15 height 15
click at [396, 67] on div "Filter by Has Guests Active Audience & More Split View" at bounding box center [317, 66] width 418 height 23
click at [382, 46] on div "My Lists PA - Biotech Send feedback. Export" at bounding box center [262, 40] width 525 height 29
click at [464, 55] on div "Back" at bounding box center [467, 55] width 13 height 4
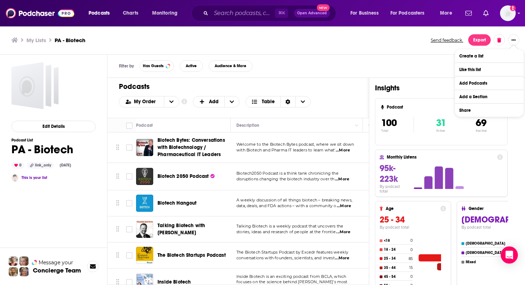
click at [375, 49] on div "My Lists PA - Biotech Send feedback. Export" at bounding box center [262, 40] width 525 height 29
click at [474, 39] on button "Export" at bounding box center [480, 39] width 23 height 11
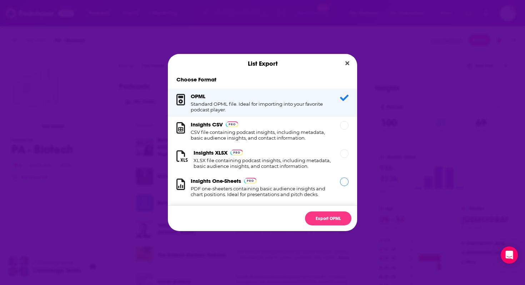
click at [312, 191] on h1 "PDF one-sheeters containing basic audience insights and chart positions. Ideal …" at bounding box center [261, 191] width 141 height 11
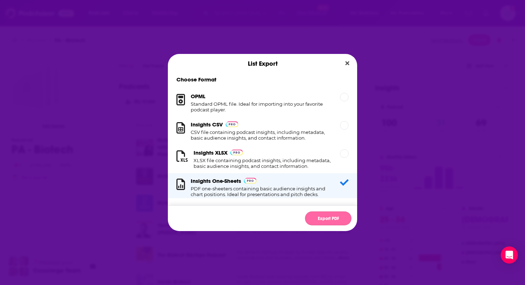
click at [331, 222] on button "Export PDF" at bounding box center [328, 219] width 46 height 14
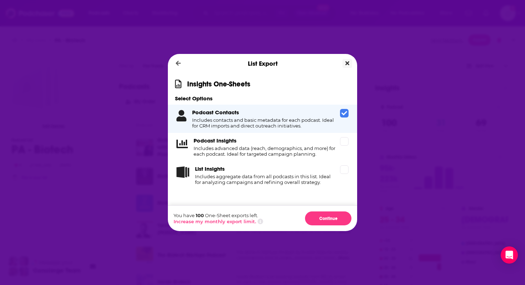
click at [347, 65] on icon "Close" at bounding box center [348, 63] width 4 height 6
